Goal: Task Accomplishment & Management: Manage account settings

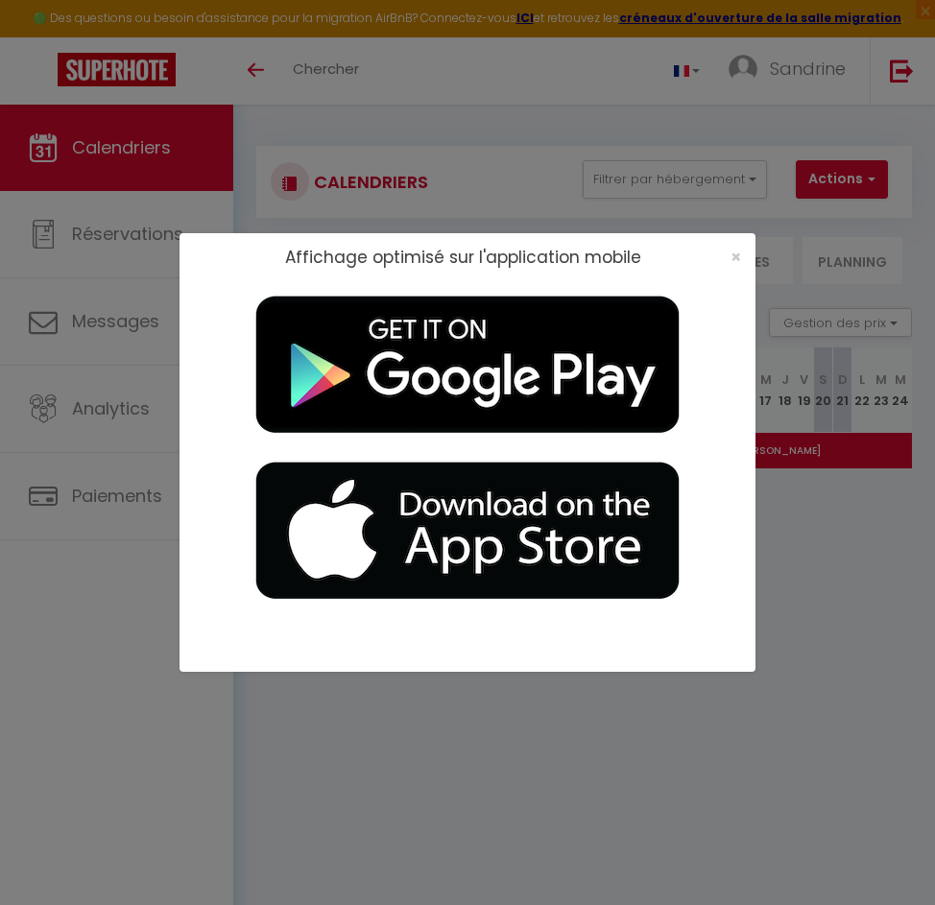
click at [528, 118] on div "Affichage optimisé sur l'application mobile ×" at bounding box center [467, 452] width 576 height 905
click at [676, 717] on div "Affichage optimisé sur l'application mobile ×" at bounding box center [467, 452] width 576 height 905
click at [734, 249] on span "×" at bounding box center [735, 257] width 11 height 24
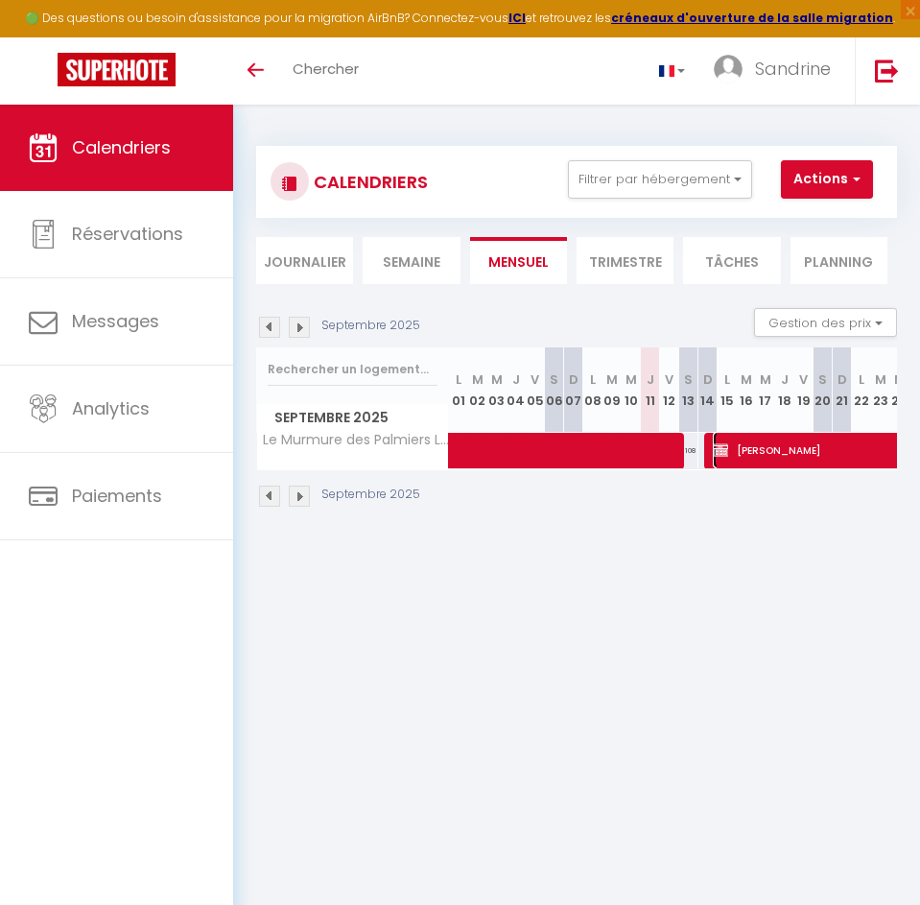
click at [761, 443] on span "[PERSON_NAME]" at bounding box center [841, 450] width 256 height 36
select select "OK"
select select "KO"
select select "0"
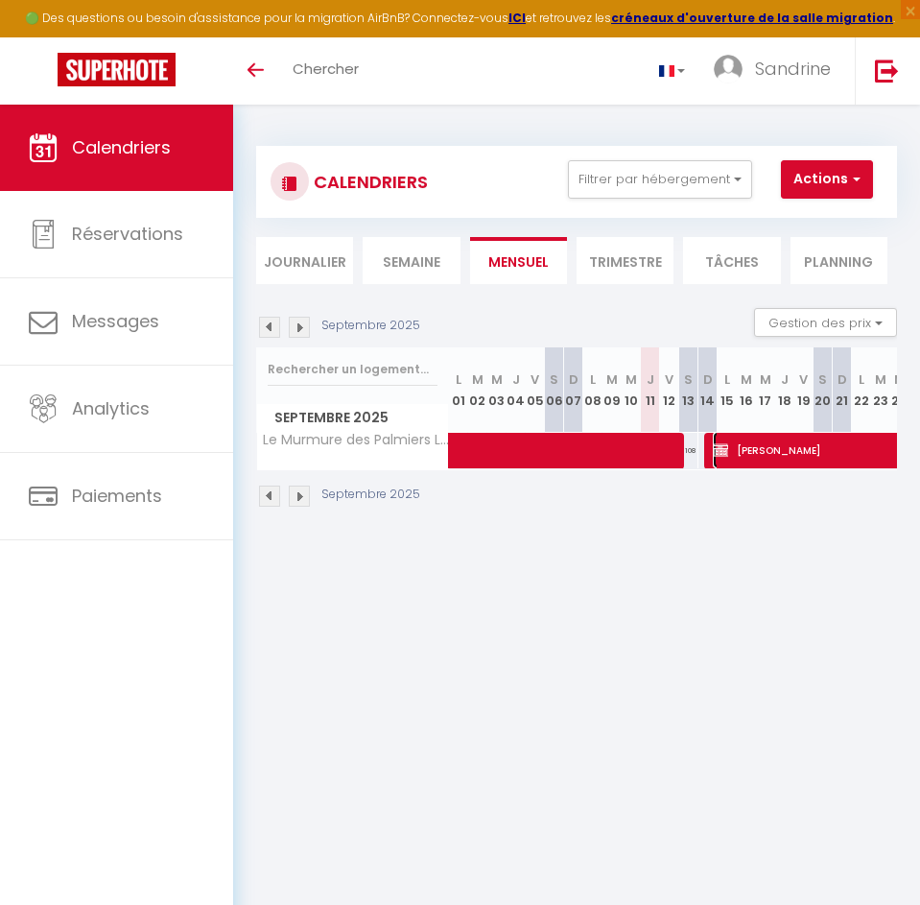
select select "1"
select select
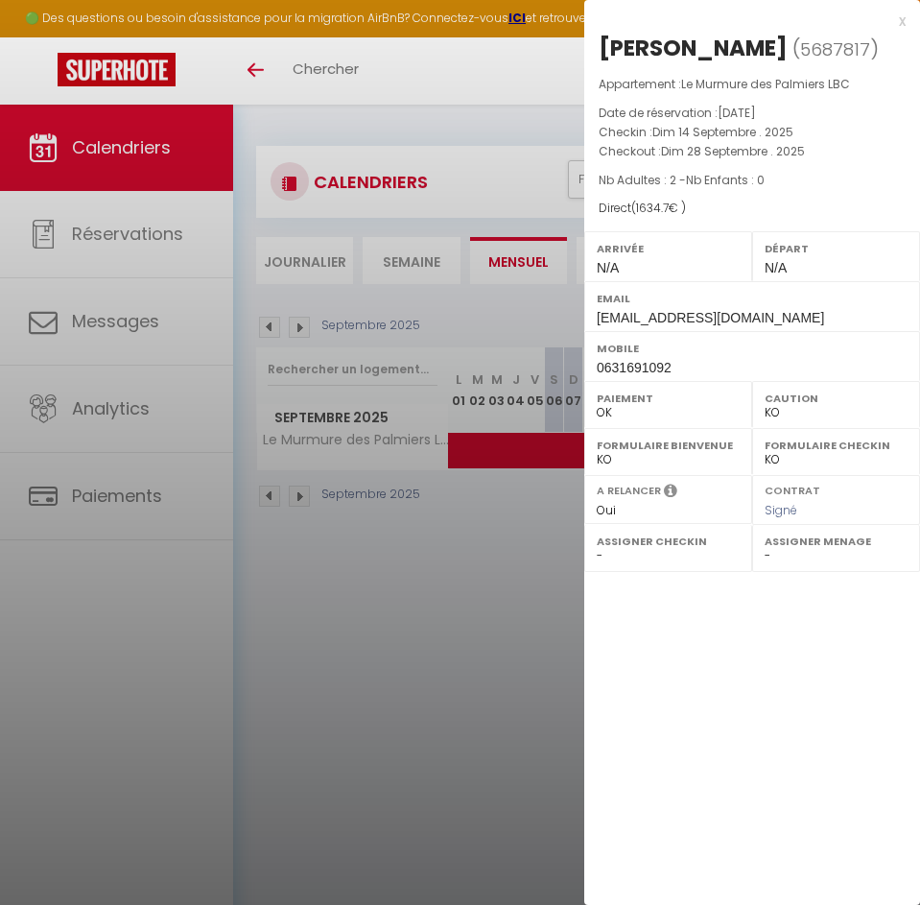
click at [899, 21] on div "x" at bounding box center [744, 21] width 321 height 23
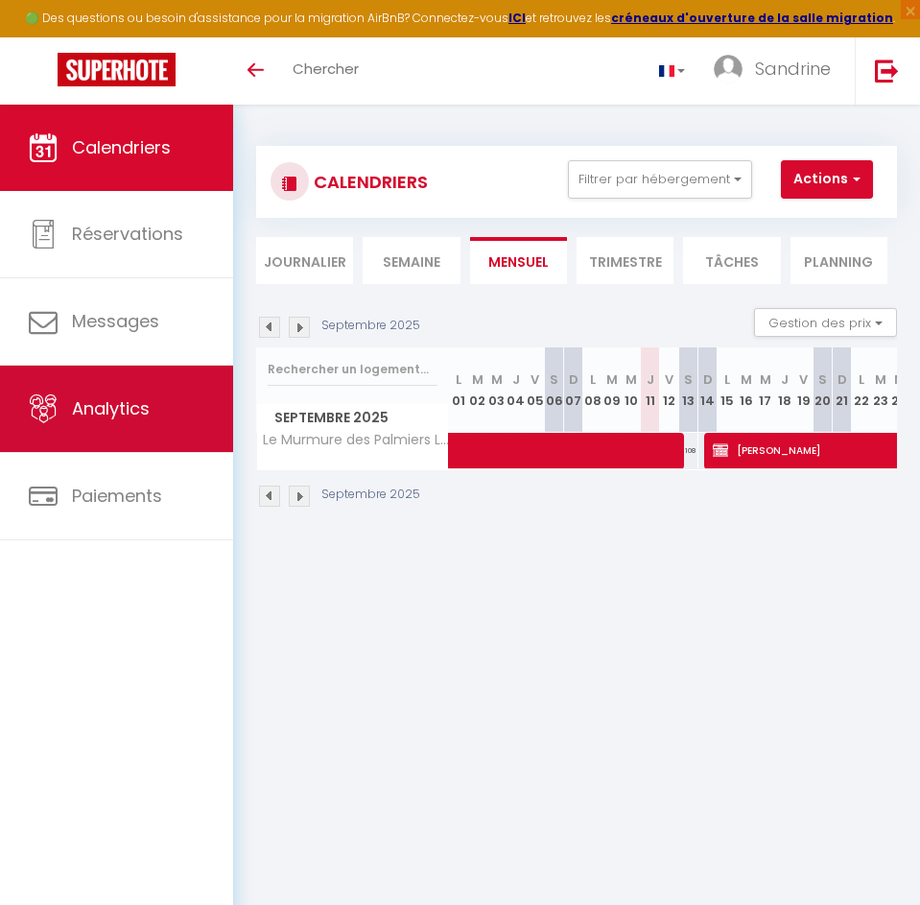
click at [114, 392] on link "Analytics" at bounding box center [116, 409] width 233 height 86
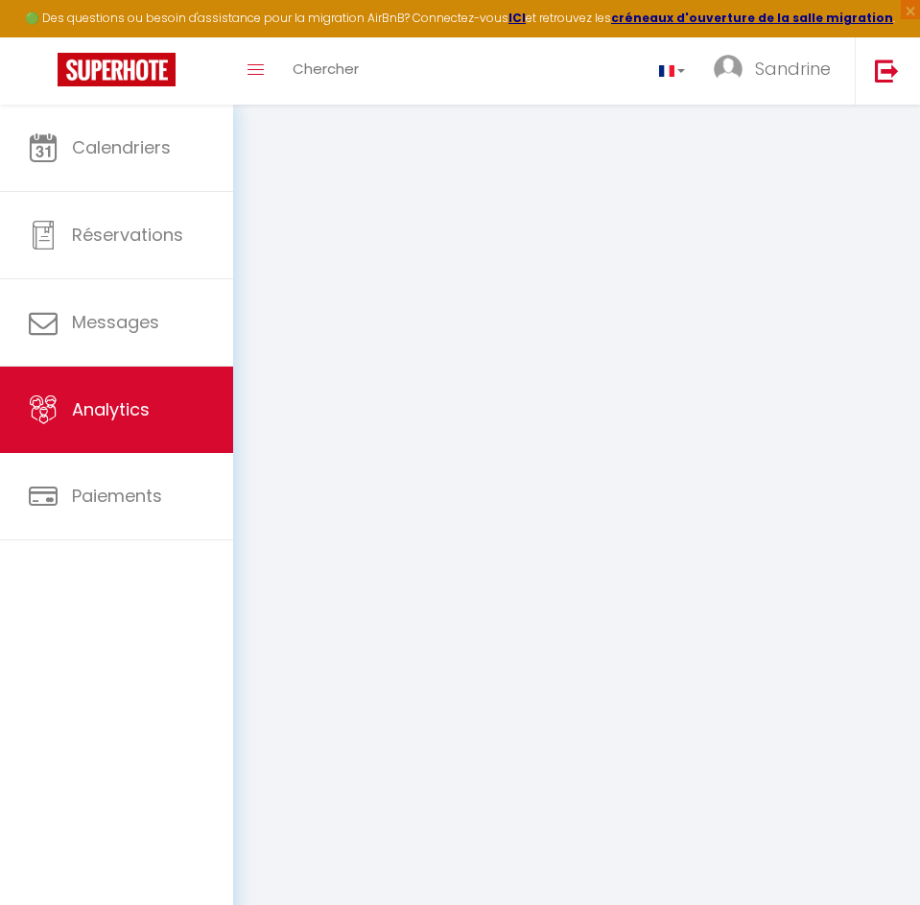
select select "2025"
select select "9"
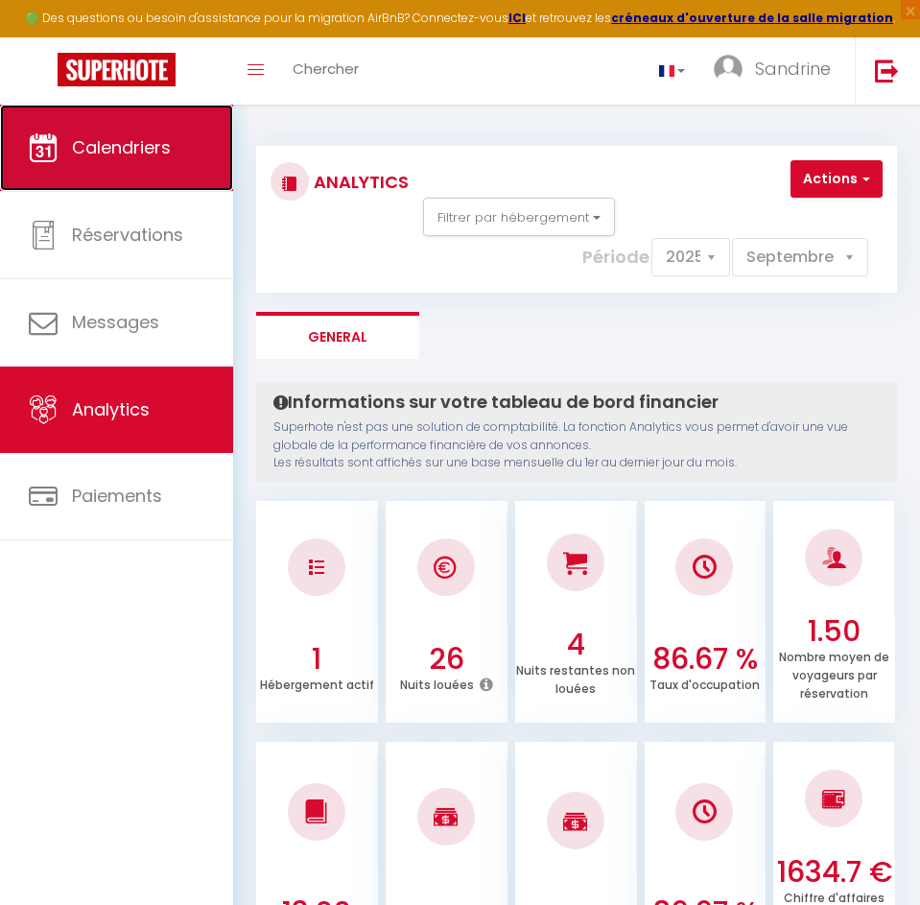
click at [97, 157] on span "Calendriers" at bounding box center [121, 147] width 99 height 24
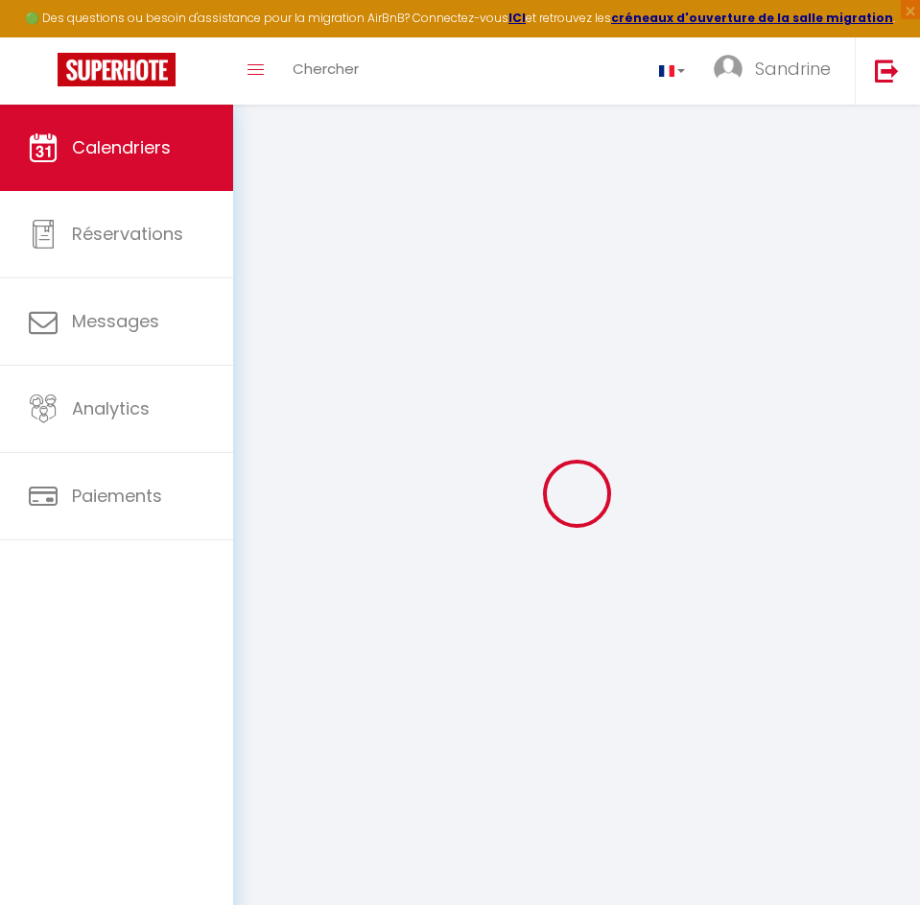
select select
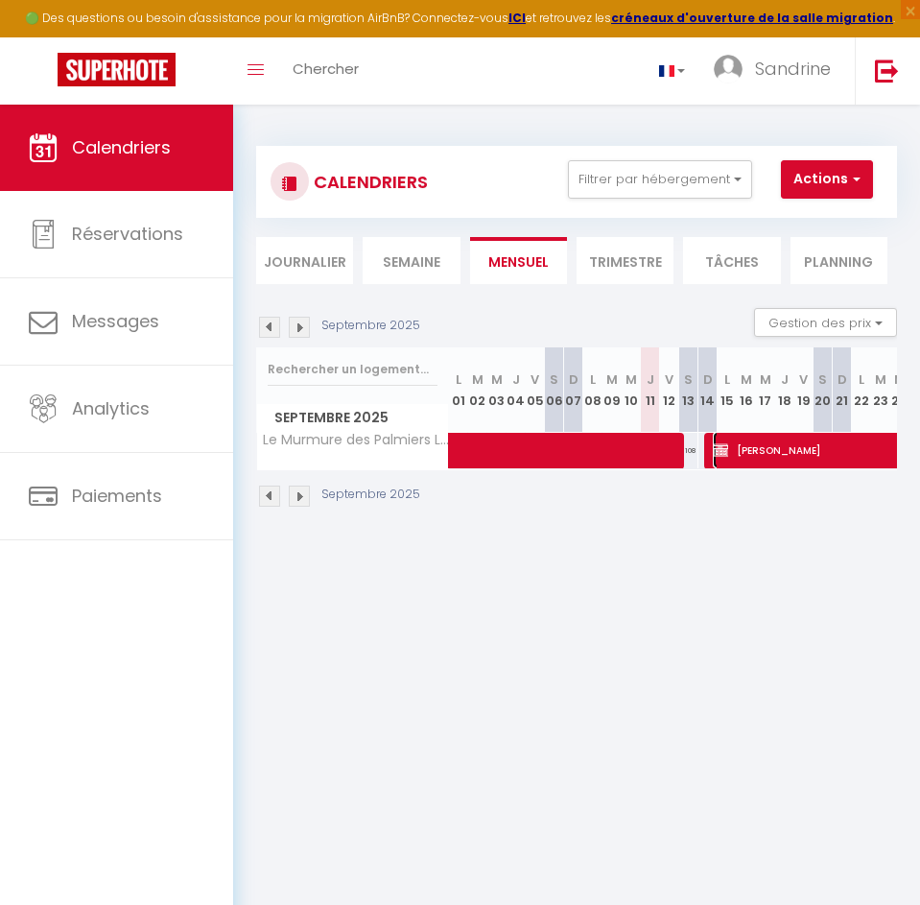
click at [790, 454] on span "[PERSON_NAME]" at bounding box center [841, 450] width 256 height 36
select select "OK"
select select "KO"
select select "0"
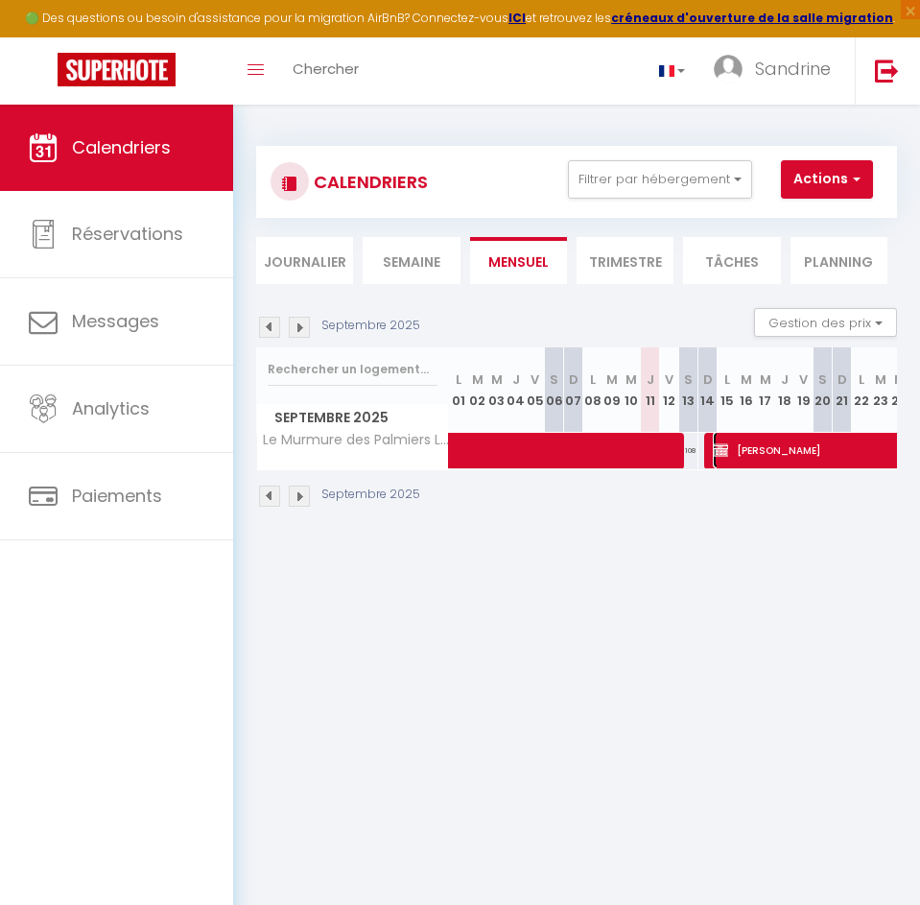
select select "1"
select select
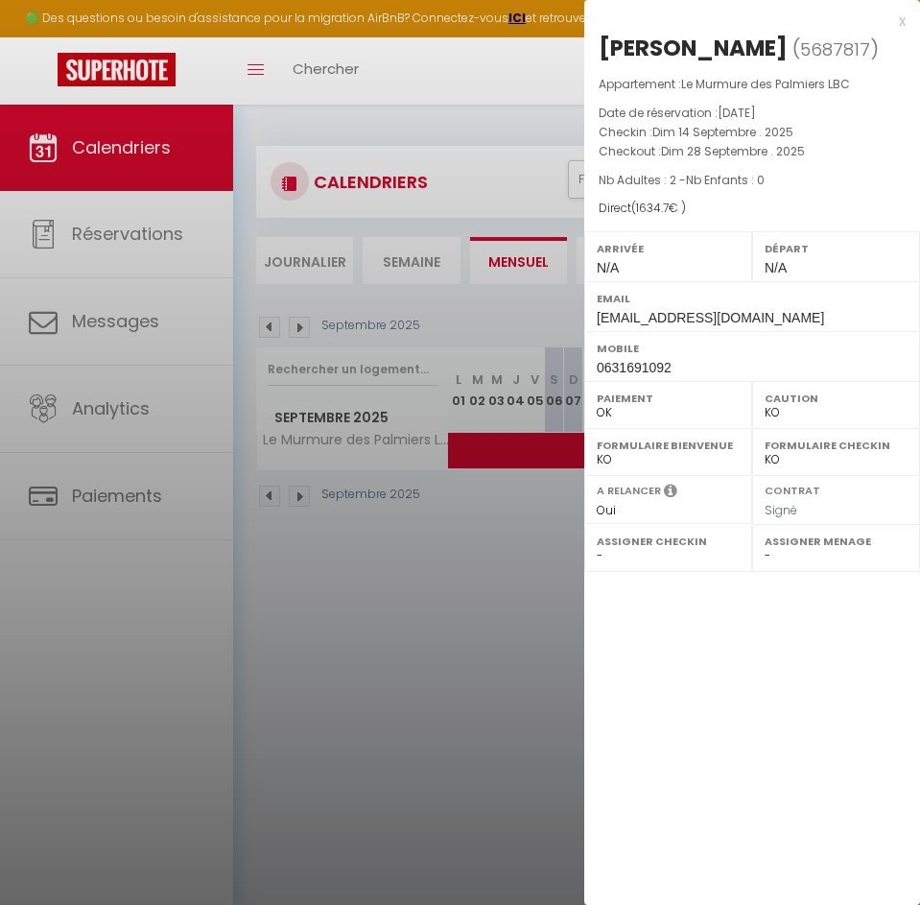
click at [907, 19] on div "x [PERSON_NAME] ( 5687817 ) Appartement : Le Murmure des Palmiers LBC Date de r…" at bounding box center [752, 195] width 336 height 391
click at [897, 25] on div "x" at bounding box center [744, 21] width 321 height 23
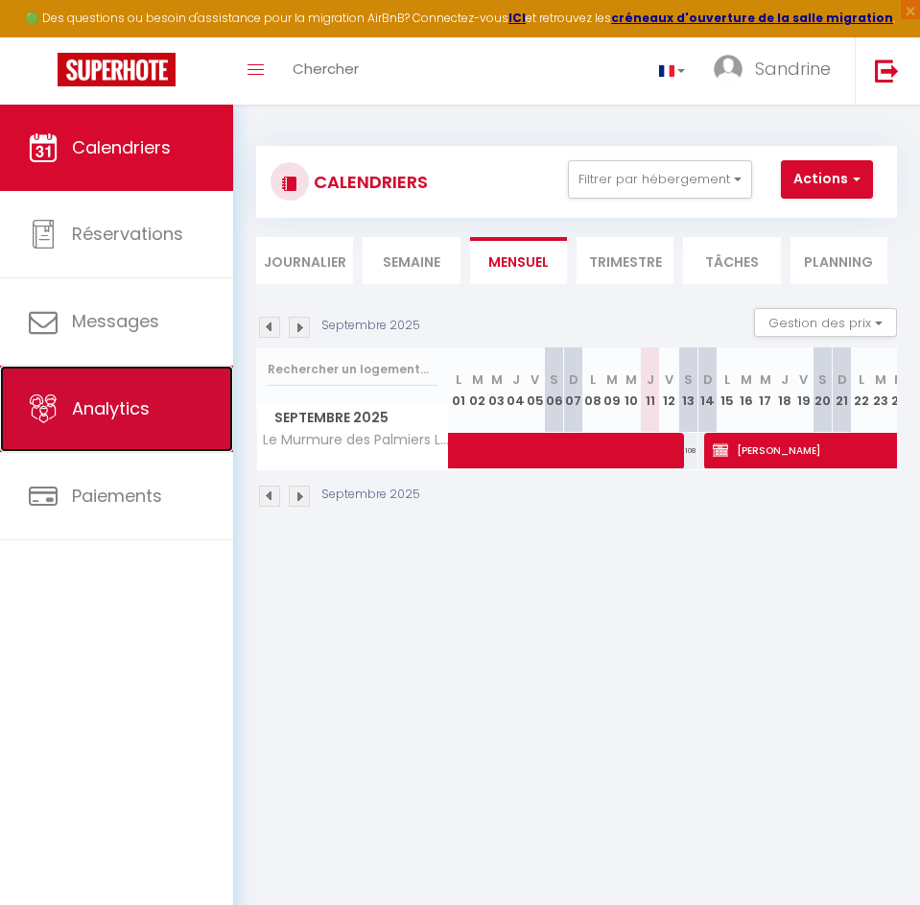
click at [126, 390] on link "Analytics" at bounding box center [116, 409] width 233 height 86
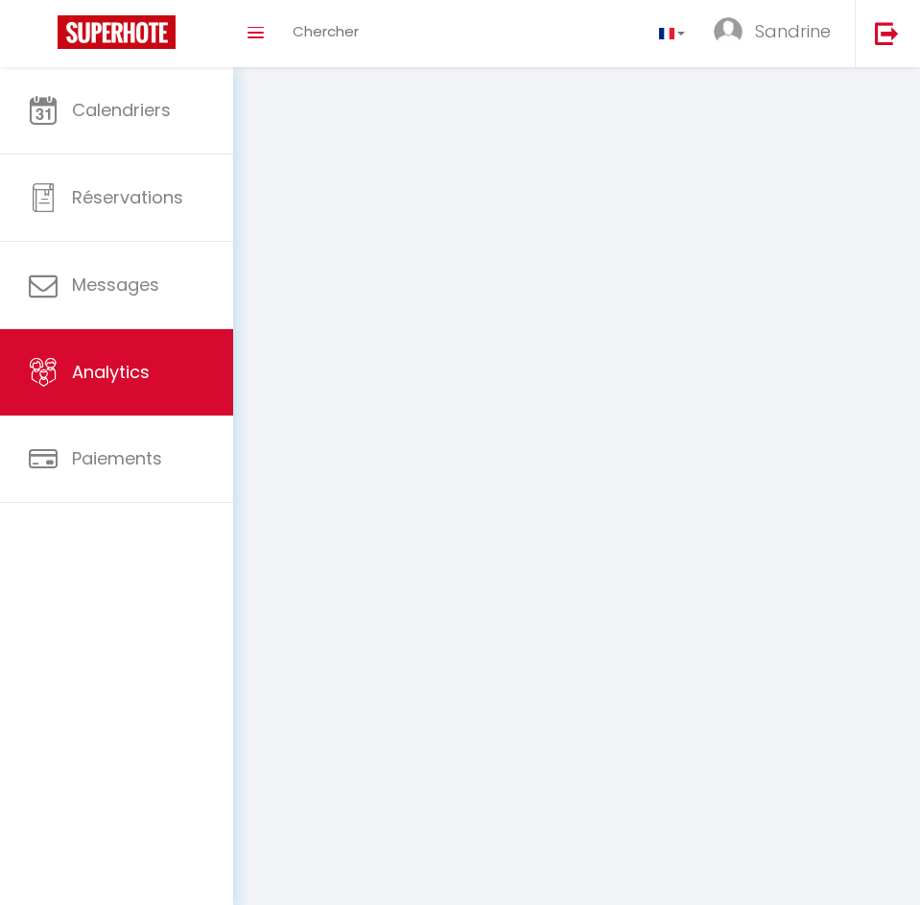
select select "2025"
select select "9"
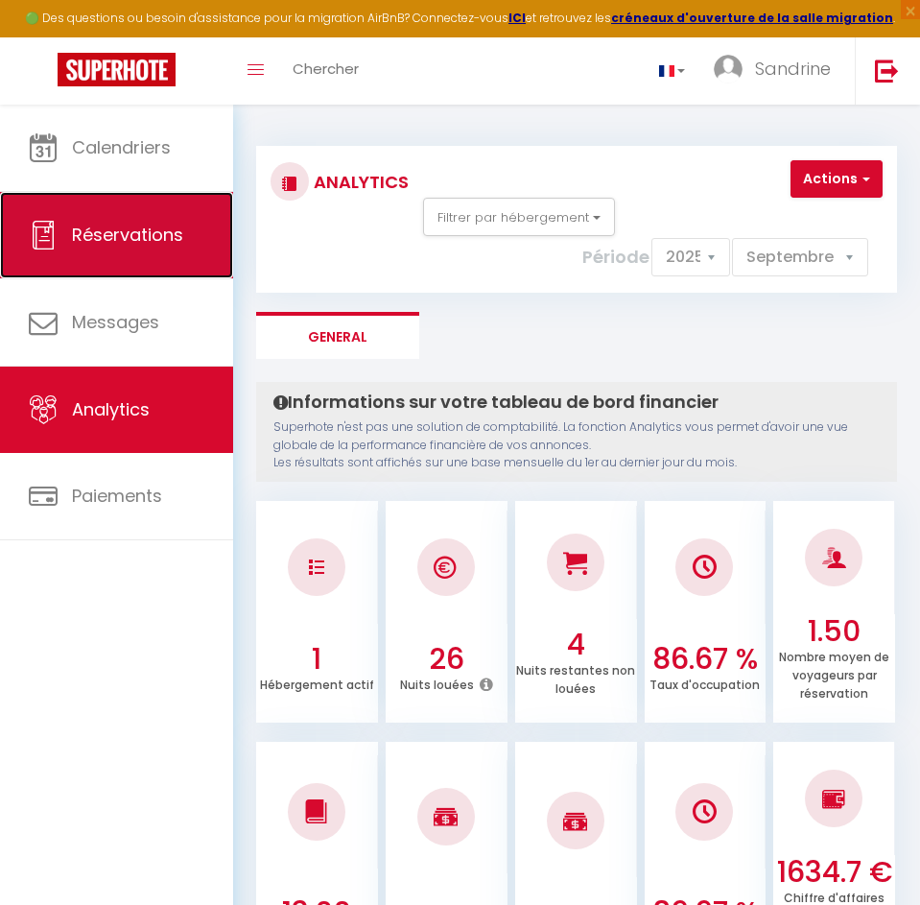
click at [134, 218] on link "Réservations" at bounding box center [116, 235] width 233 height 86
select select "not_cancelled"
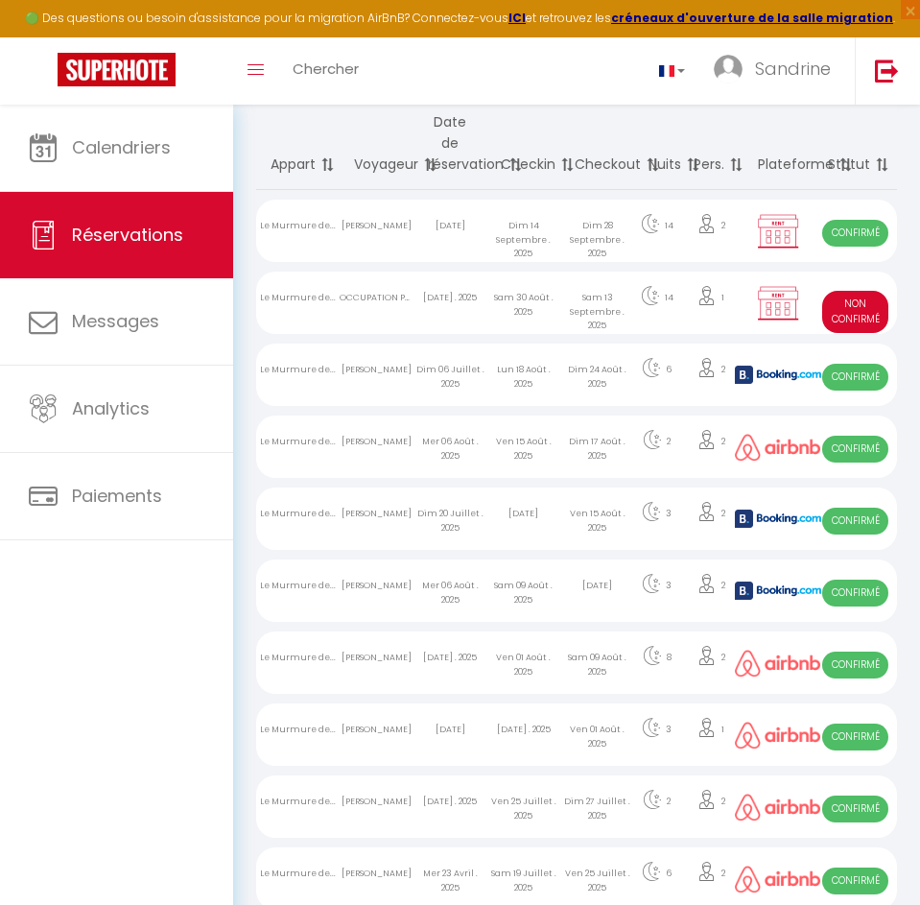
scroll to position [288, 0]
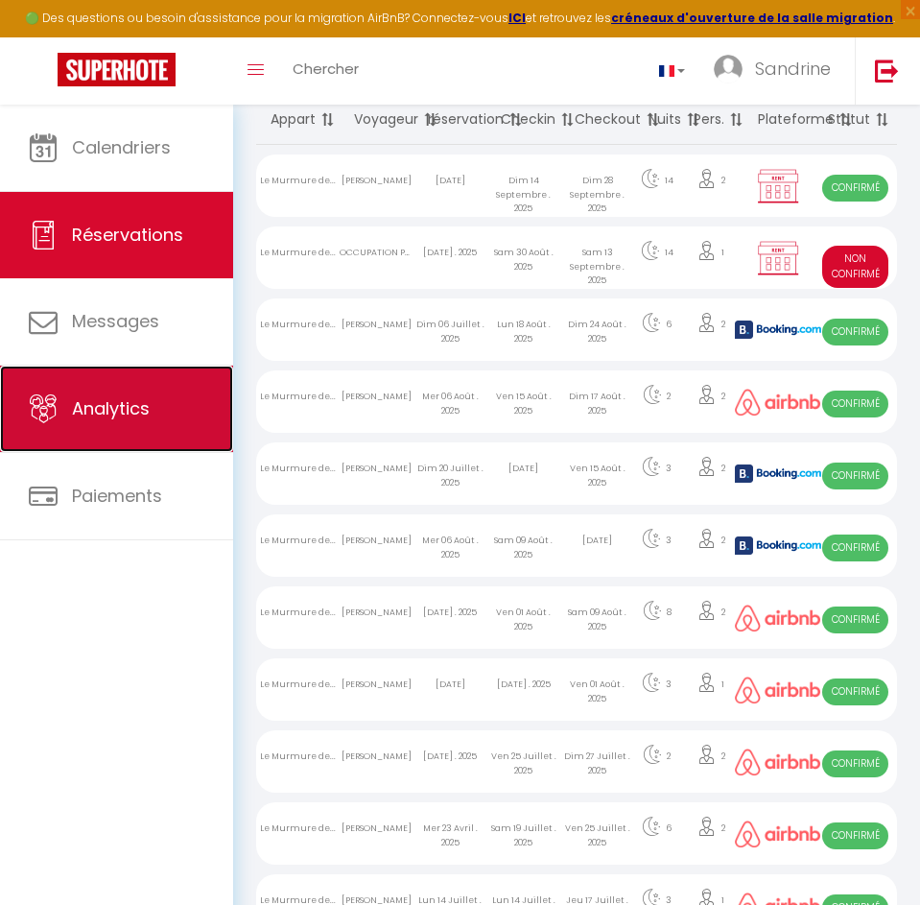
click at [134, 411] on span "Analytics" at bounding box center [111, 408] width 78 height 24
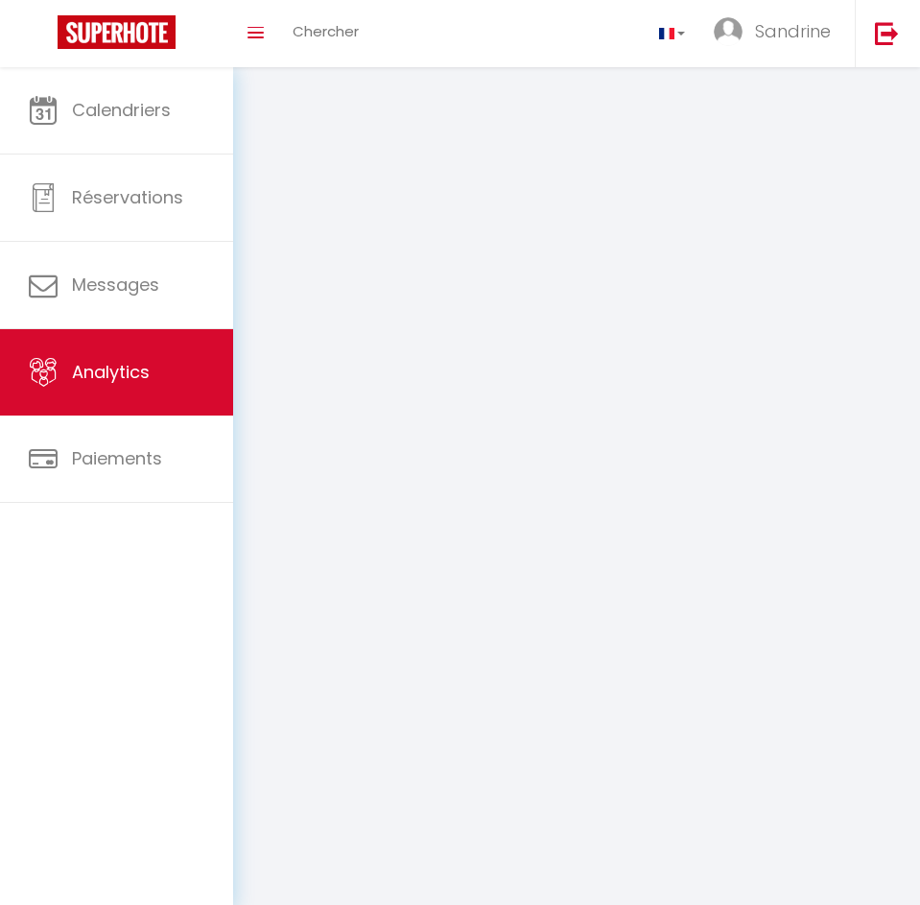
select select "2025"
select select "9"
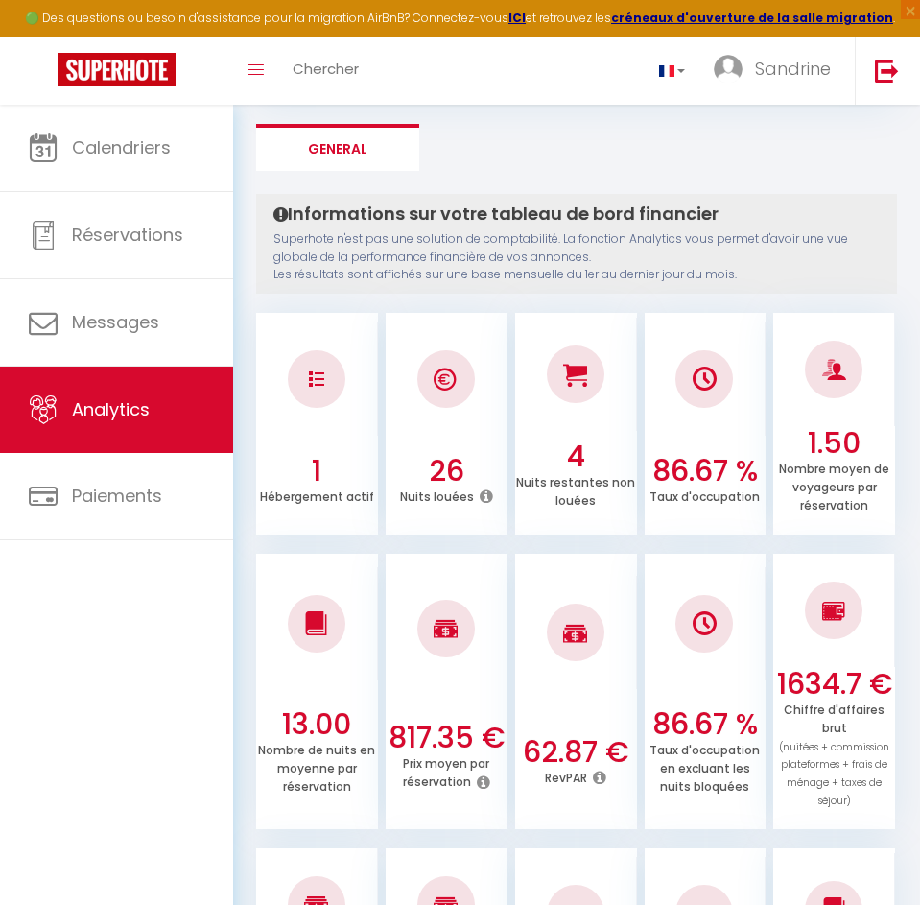
scroll to position [192, 0]
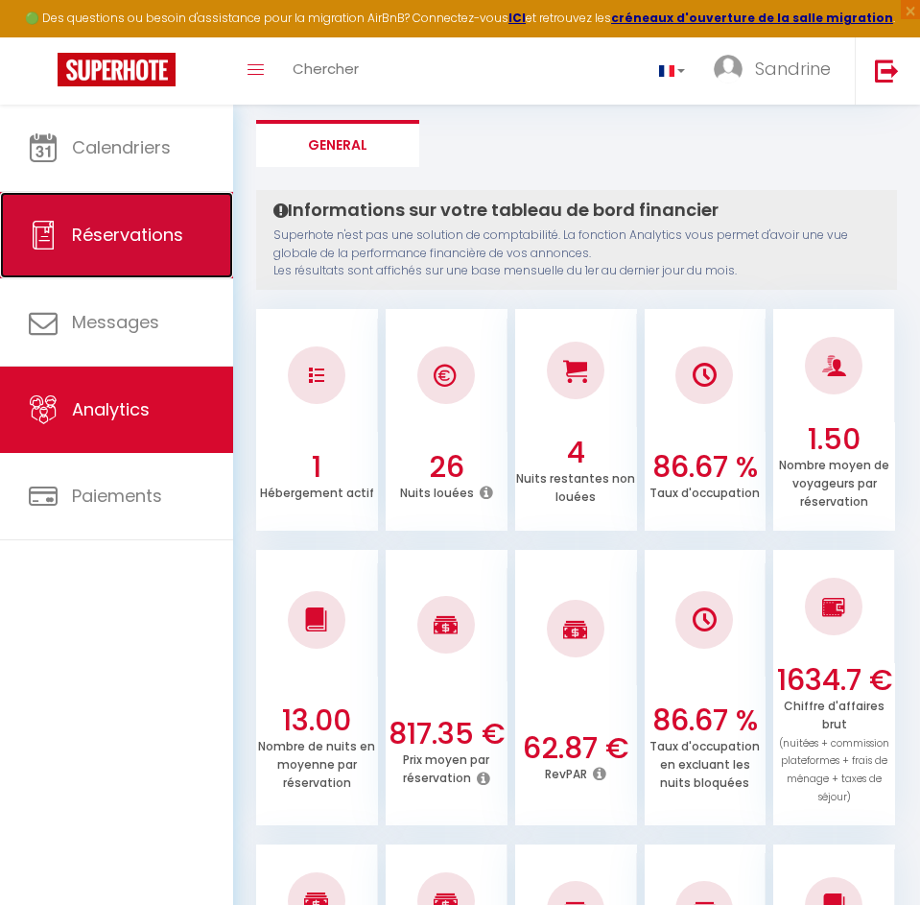
click at [134, 226] on span "Réservations" at bounding box center [127, 235] width 111 height 24
select select "not_cancelled"
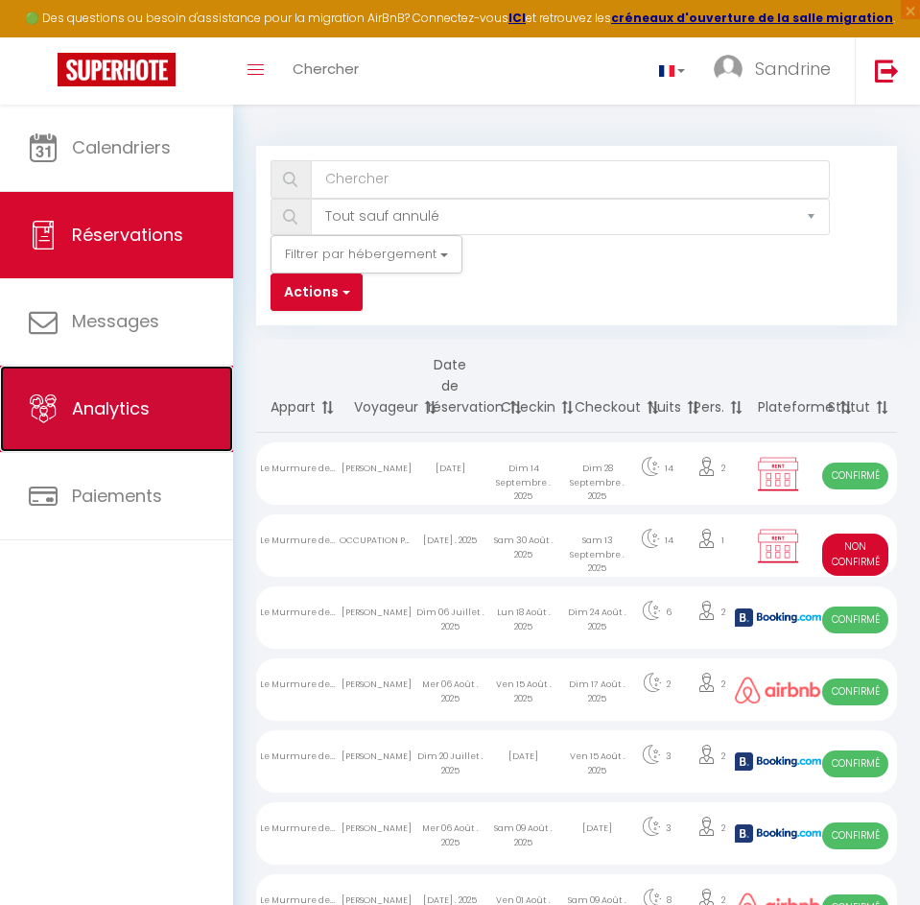
click at [121, 399] on span "Analytics" at bounding box center [111, 408] width 78 height 24
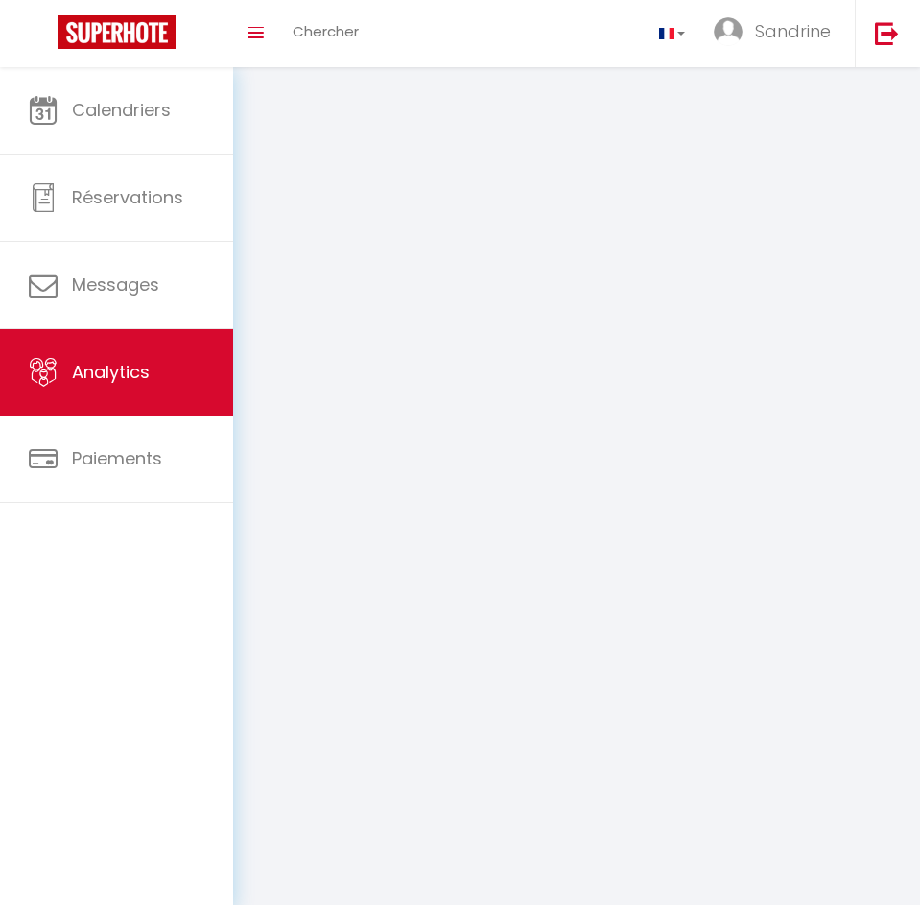
select select "2025"
select select "9"
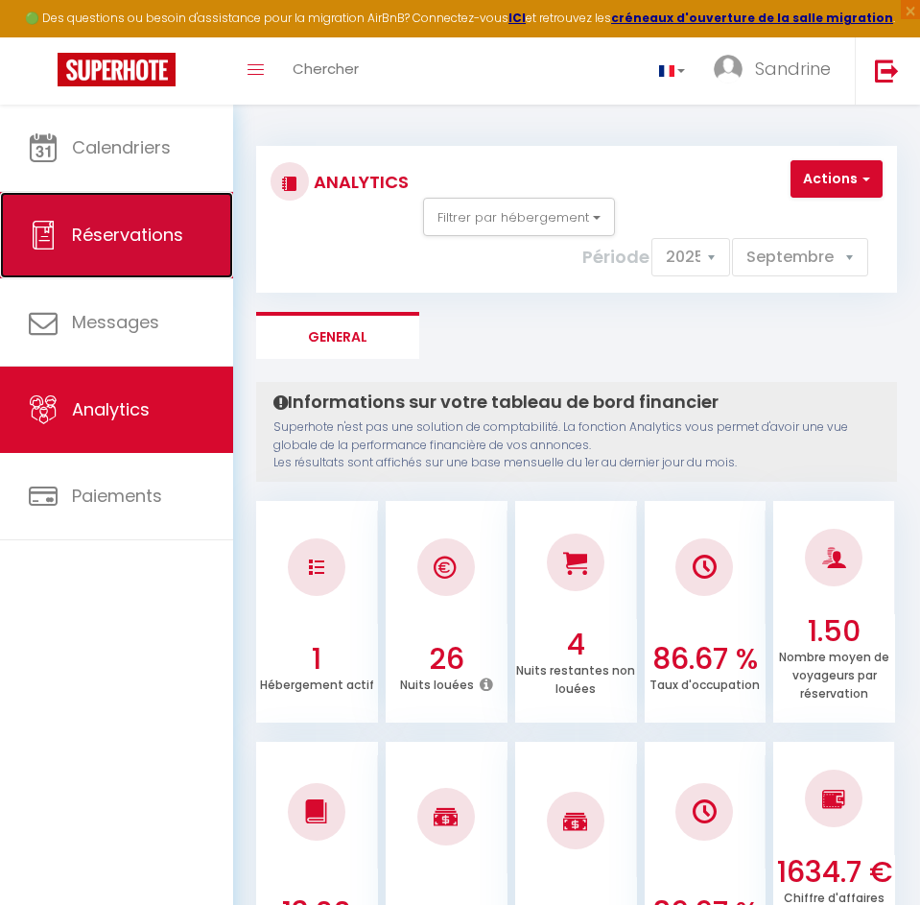
click at [103, 246] on span "Réservations" at bounding box center [127, 235] width 111 height 24
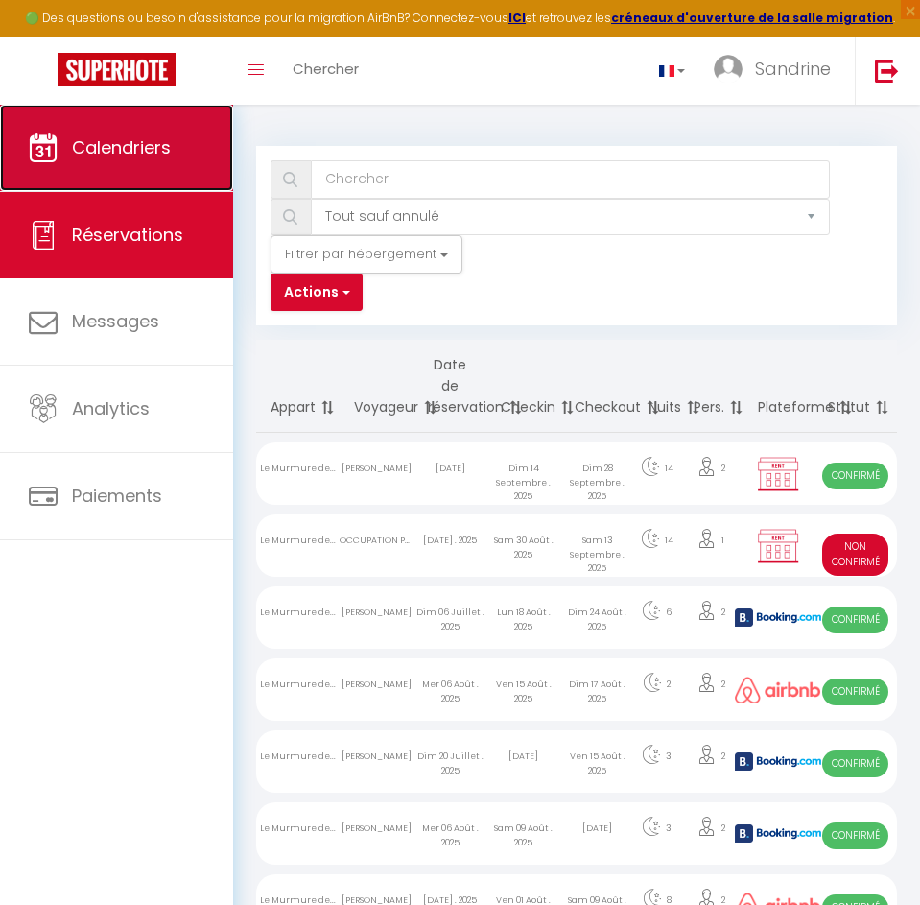
click at [129, 155] on span "Calendriers" at bounding box center [121, 147] width 99 height 24
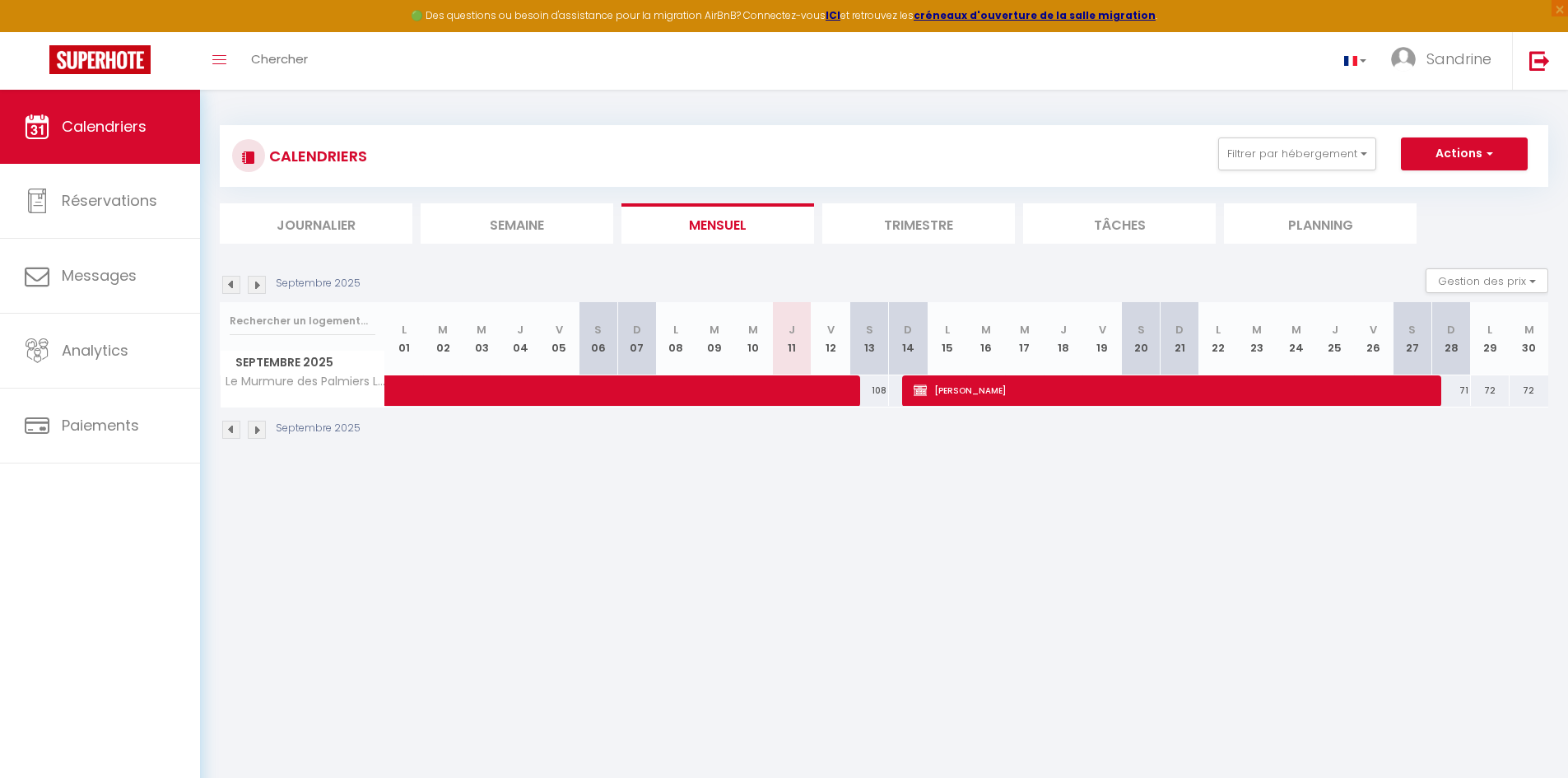
click at [266, 281] on div "Septembre 2025" at bounding box center [292, 284] width 146 height 18
click at [257, 284] on img at bounding box center [256, 284] width 18 height 18
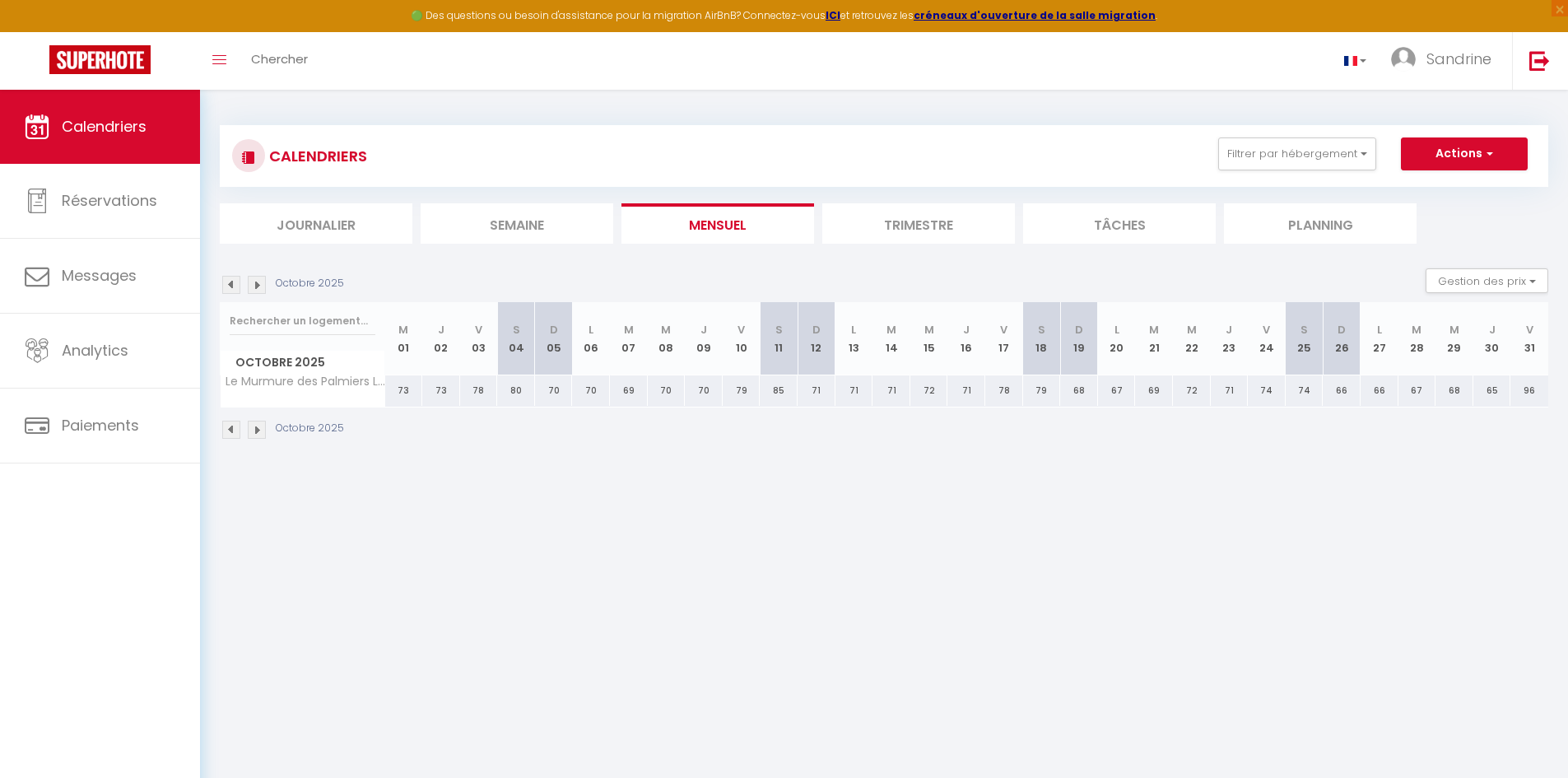
click at [234, 285] on img at bounding box center [231, 284] width 18 height 18
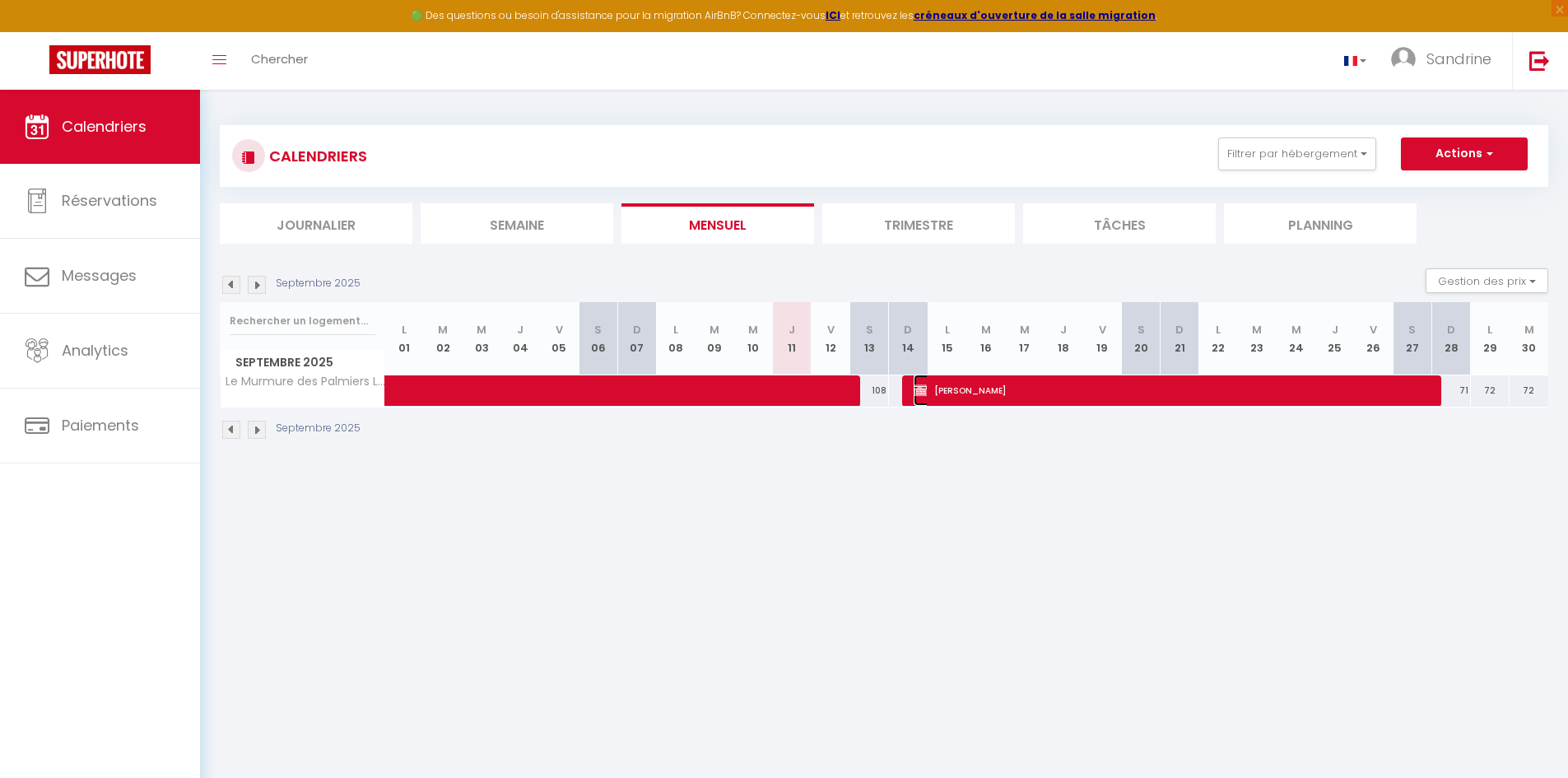
click at [801, 395] on span "[PERSON_NAME]" at bounding box center [1172, 390] width 516 height 31
select select "OK"
select select "KO"
select select "0"
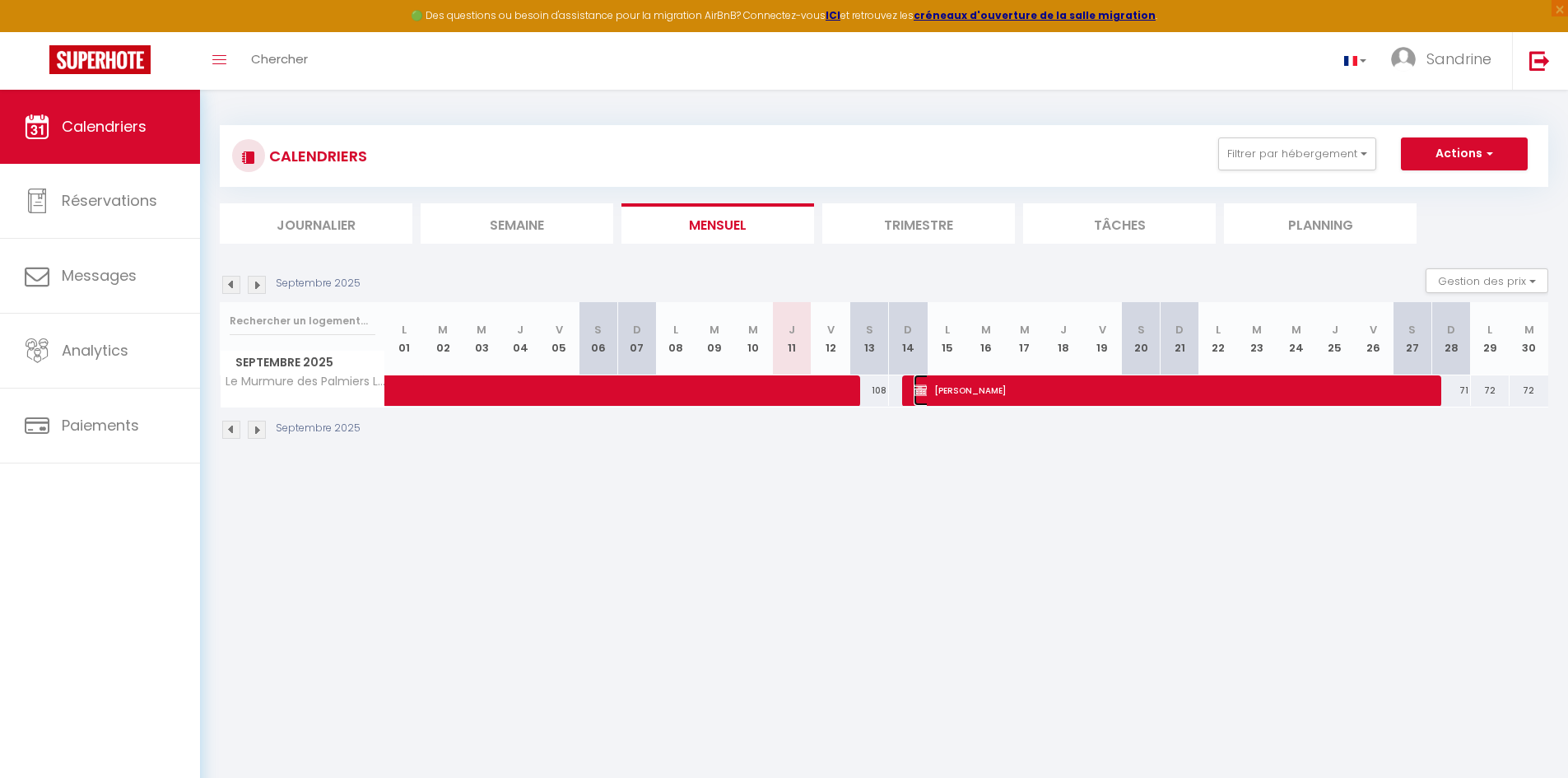
select select "1"
select select
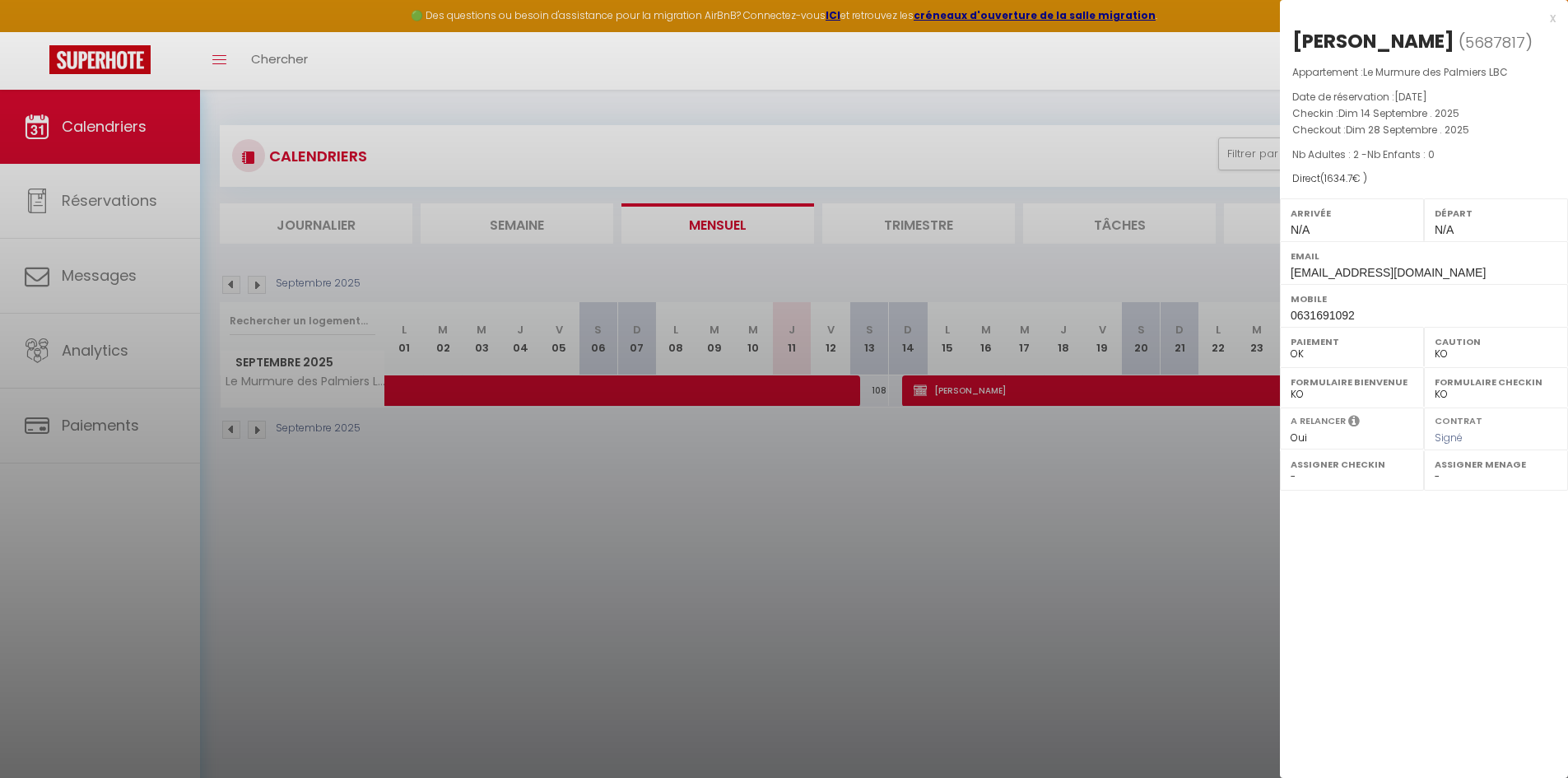
click at [801, 15] on div "x" at bounding box center [1417, 18] width 275 height 20
